Goal: Navigation & Orientation: Find specific page/section

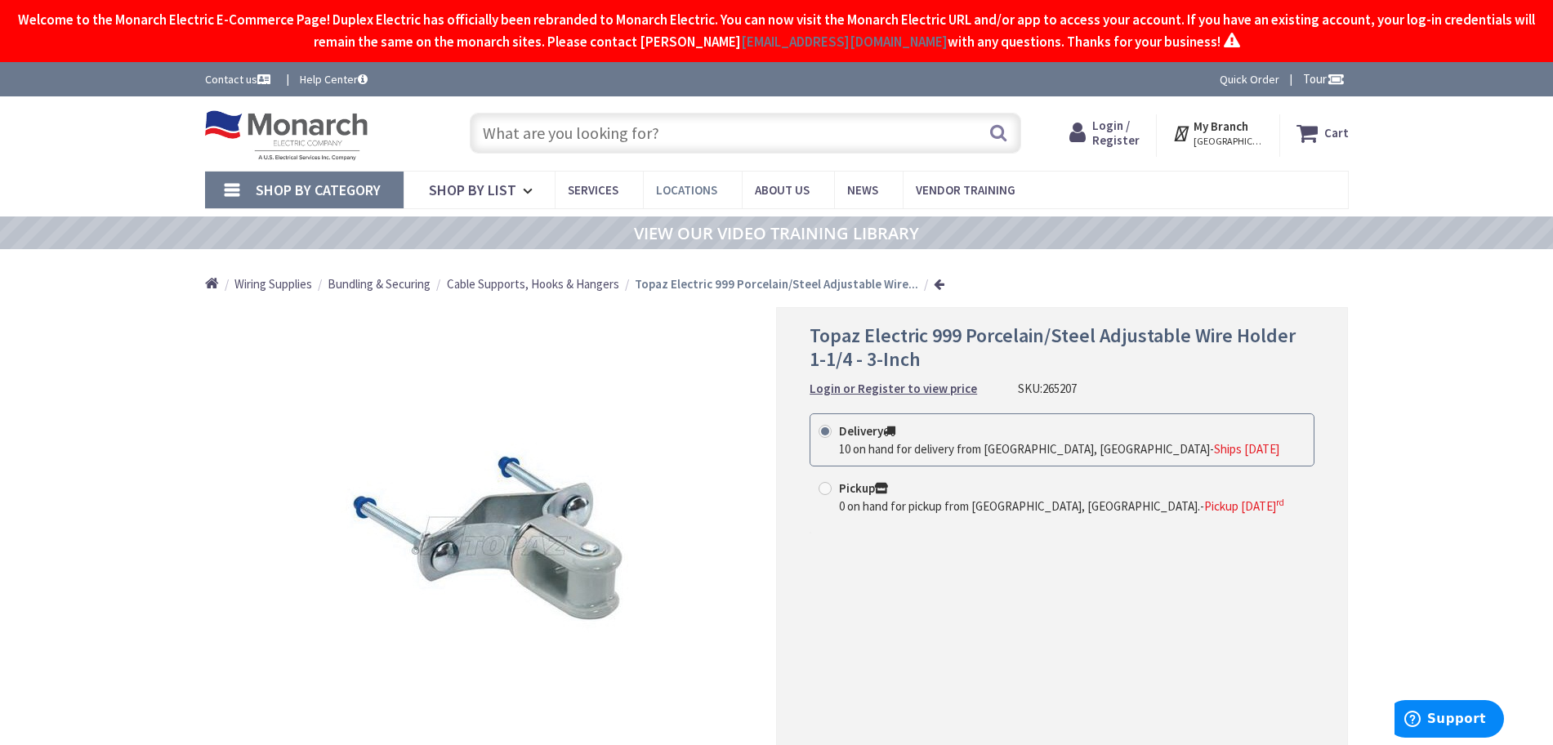
click at [701, 190] on span "Locations" at bounding box center [686, 190] width 61 height 16
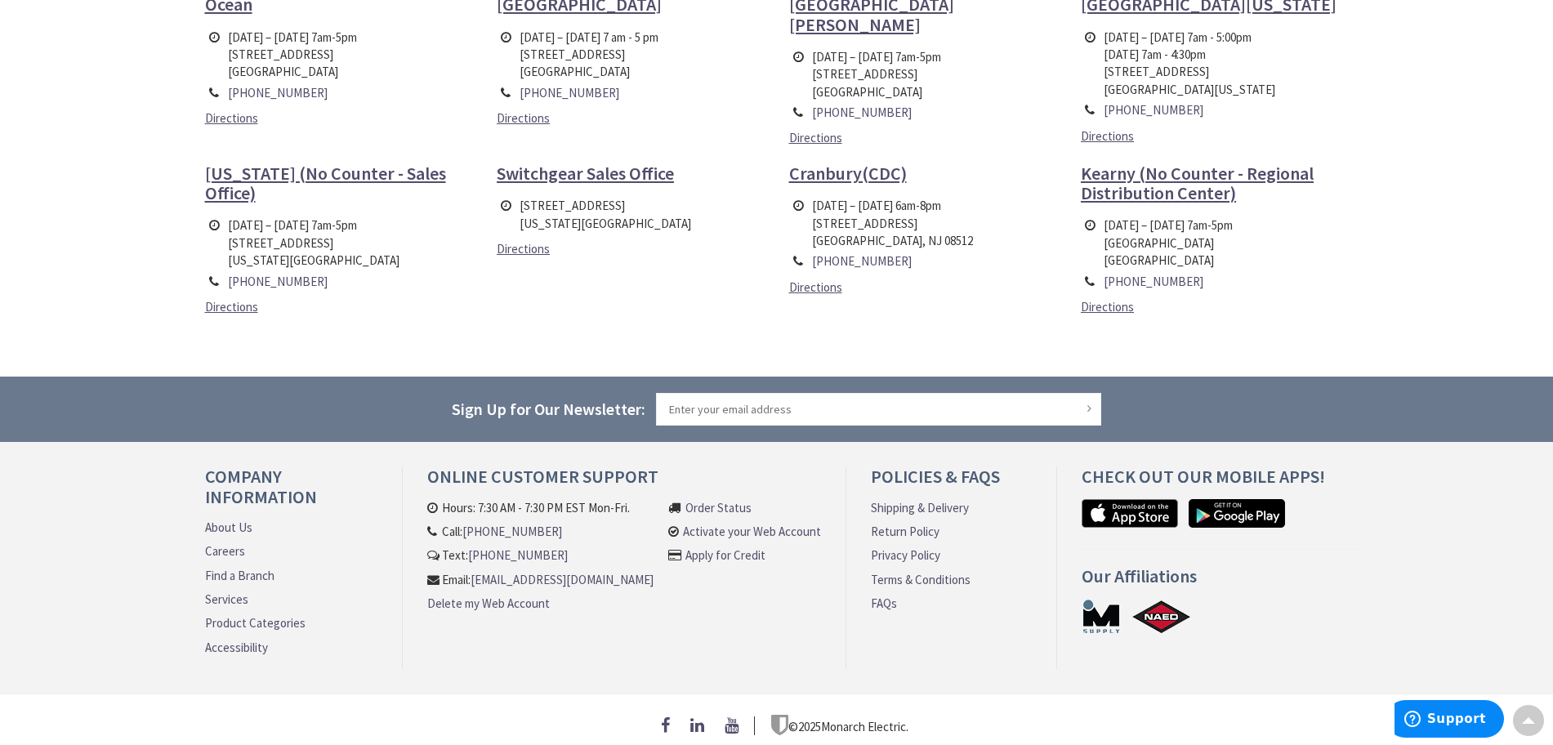
scroll to position [664, 0]
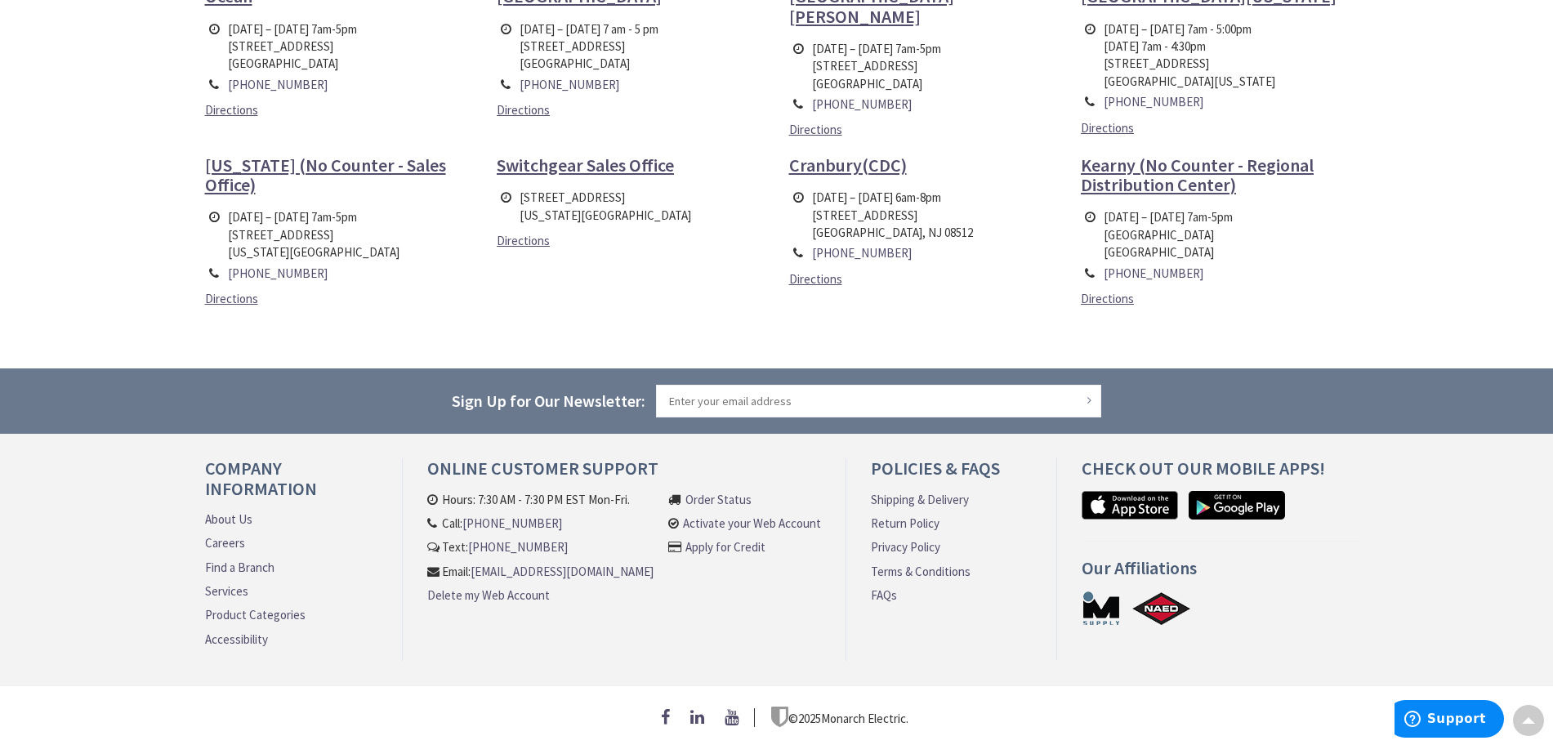
click at [232, 517] on link "About Us" at bounding box center [228, 519] width 47 height 17
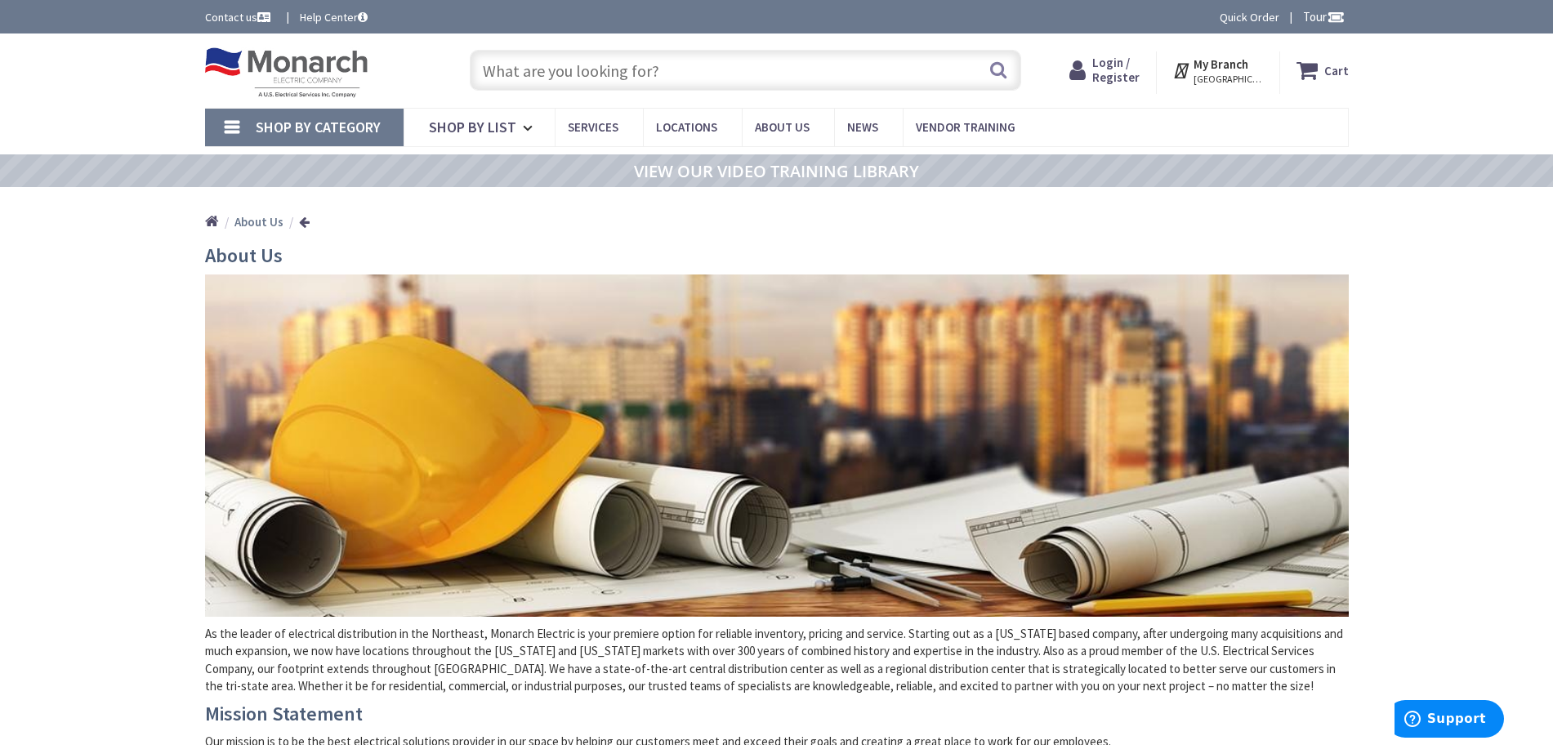
scroll to position [193, 0]
